Goal: Task Accomplishment & Management: Use online tool/utility

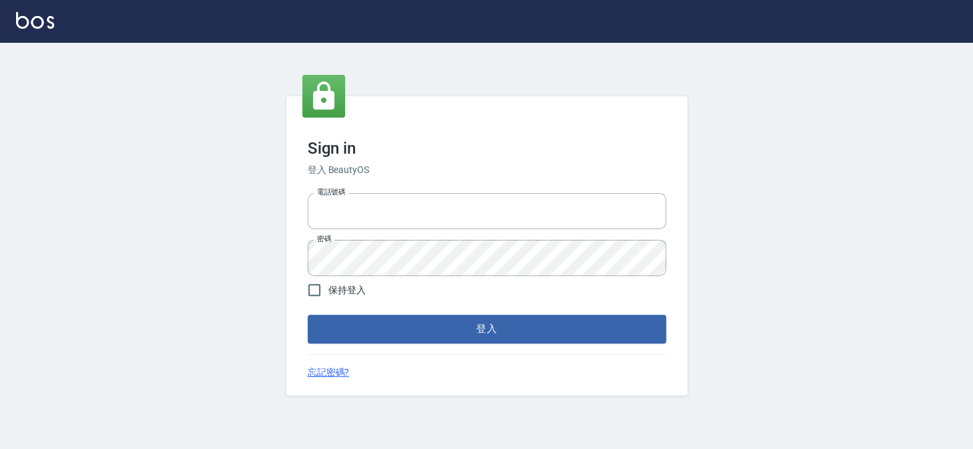
type input "27151227"
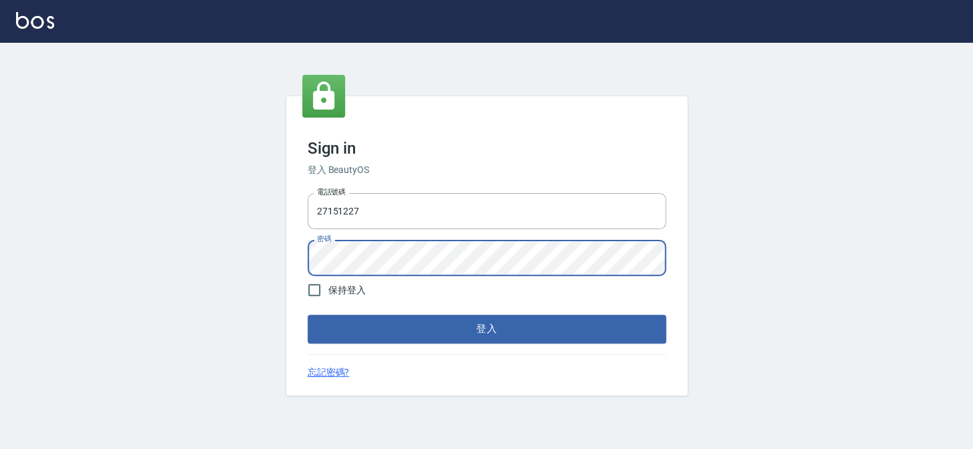
click at [507, 334] on button "登入" at bounding box center [487, 329] width 358 height 28
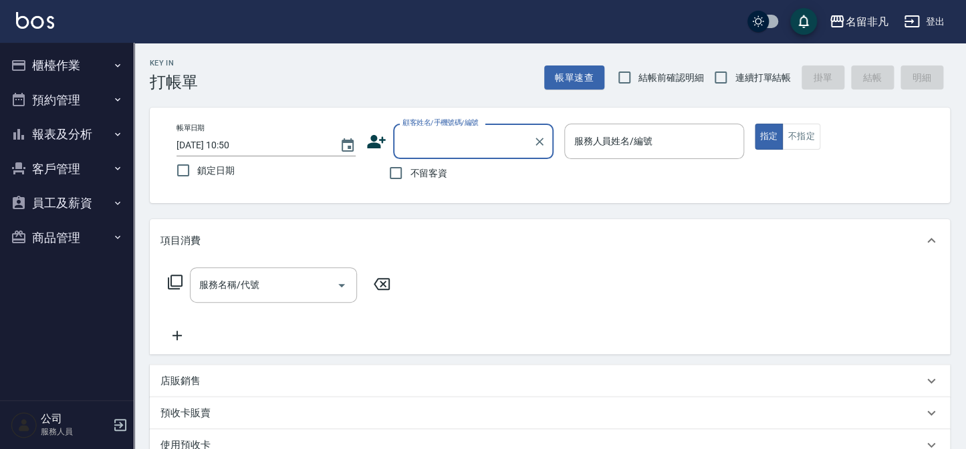
click at [81, 66] on button "櫃檯作業" at bounding box center [66, 65] width 123 height 35
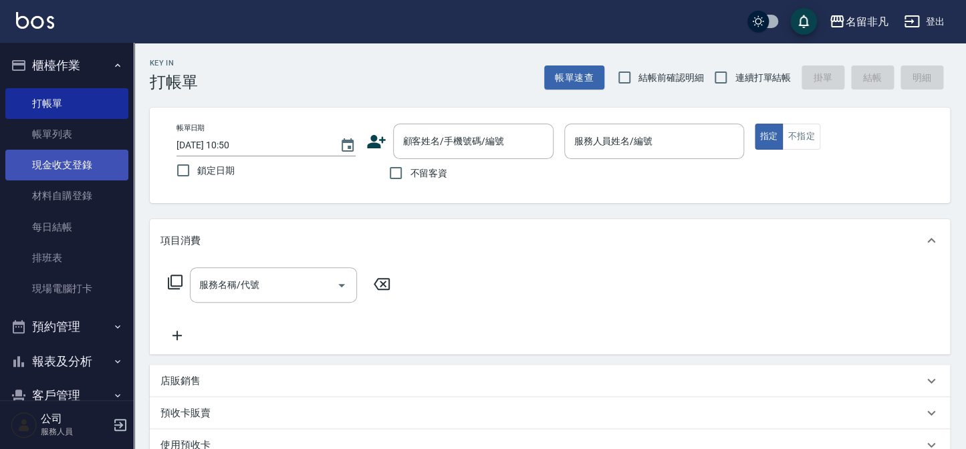
click at [105, 167] on link "現金收支登錄" at bounding box center [66, 165] width 123 height 31
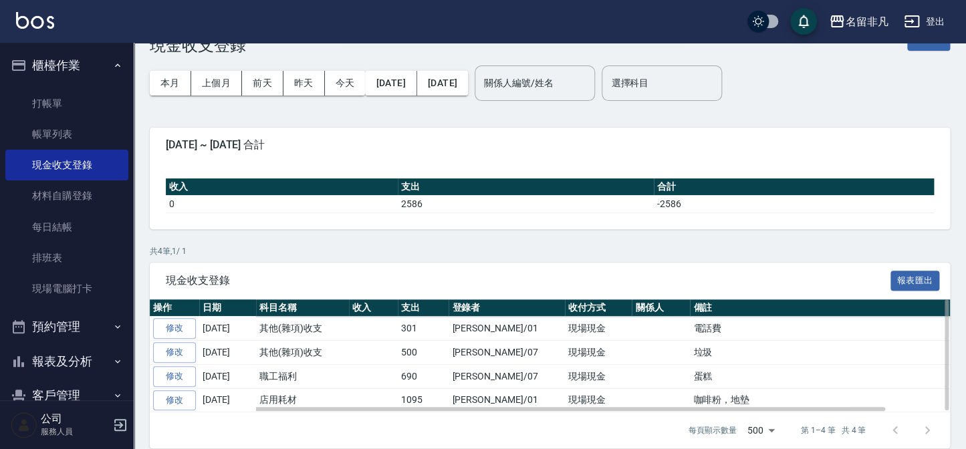
scroll to position [51, 0]
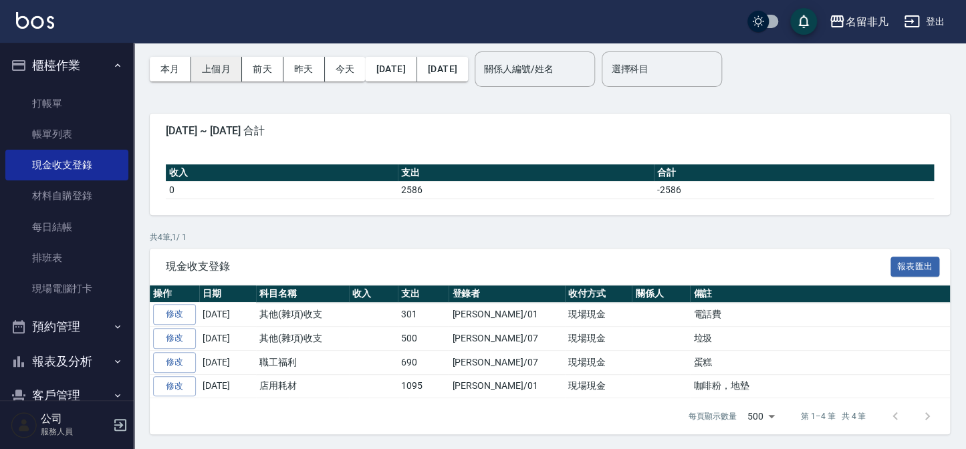
click at [221, 68] on button "上個月" at bounding box center [216, 69] width 51 height 25
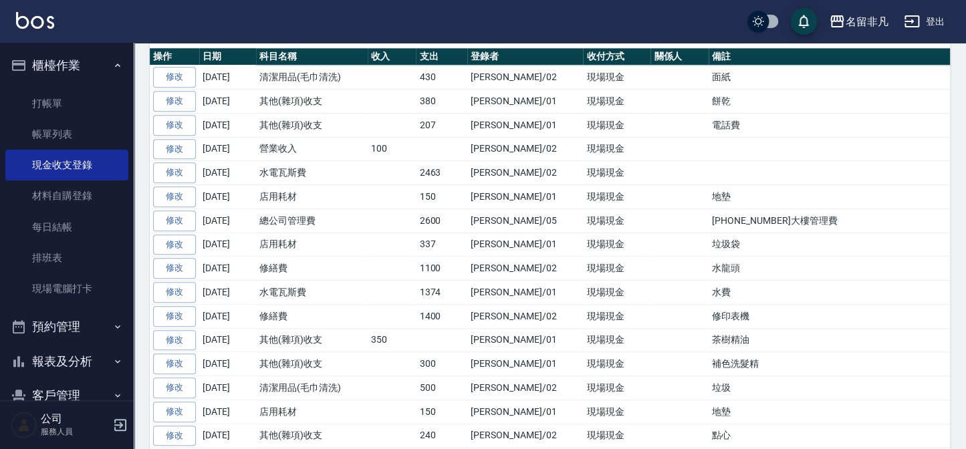
scroll to position [269, 0]
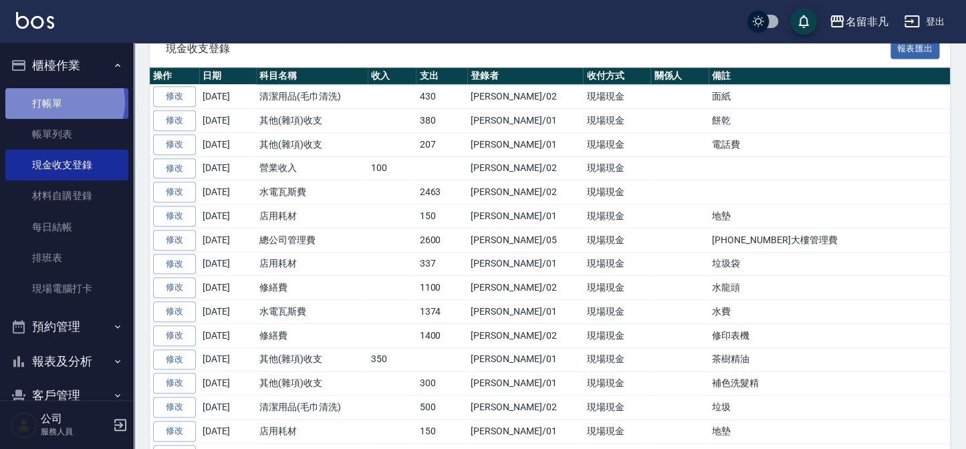
click at [63, 102] on link "打帳單" at bounding box center [66, 103] width 123 height 31
